Goal: Information Seeking & Learning: Learn about a topic

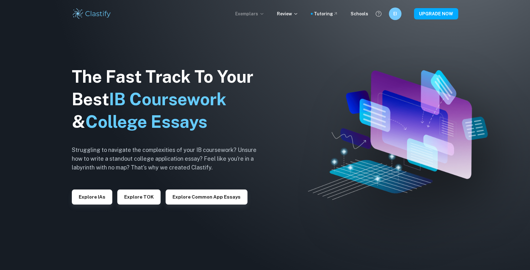
click at [256, 13] on p "Exemplars" at bounding box center [249, 13] width 29 height 7
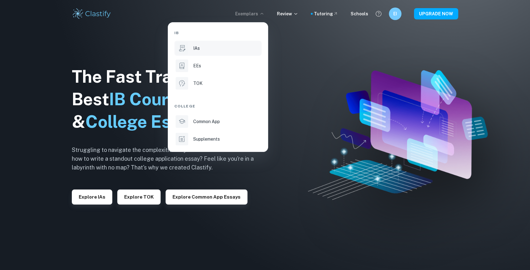
click at [216, 50] on div "IAs" at bounding box center [226, 48] width 67 height 7
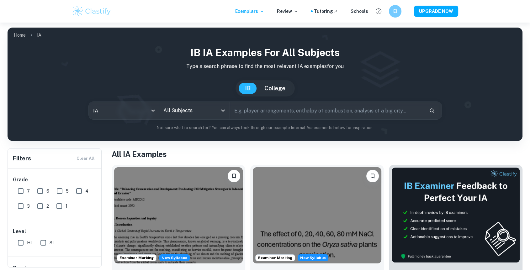
click at [248, 110] on input "text" at bounding box center [327, 111] width 194 height 18
type input "е"
type input "typing speed"
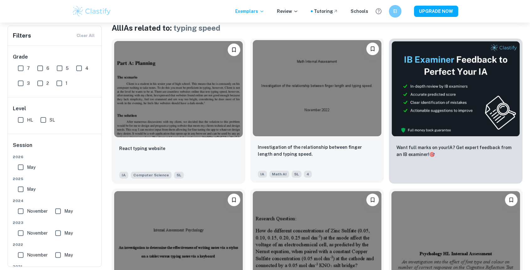
scroll to position [35, 0]
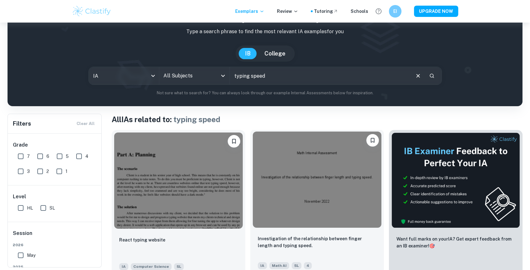
click at [302, 162] on img at bounding box center [317, 180] width 129 height 96
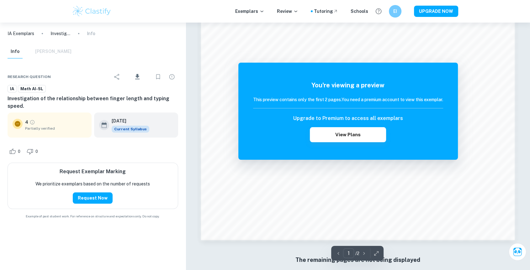
scroll to position [690, 0]
